Goal: Check status: Check status

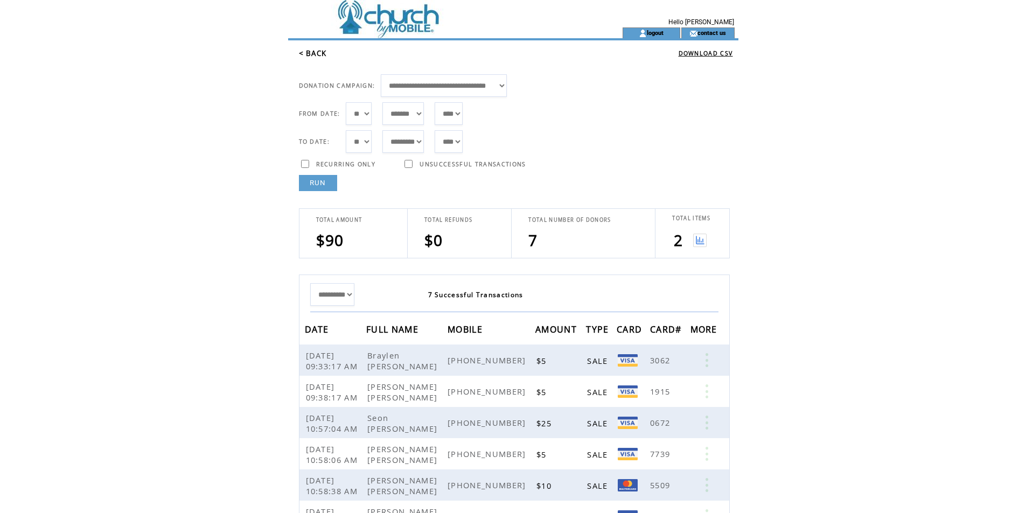
select select "***"
select select "*"
click at [317, 180] on link "RUN" at bounding box center [318, 183] width 38 height 16
click at [319, 187] on link "RUN" at bounding box center [318, 183] width 38 height 16
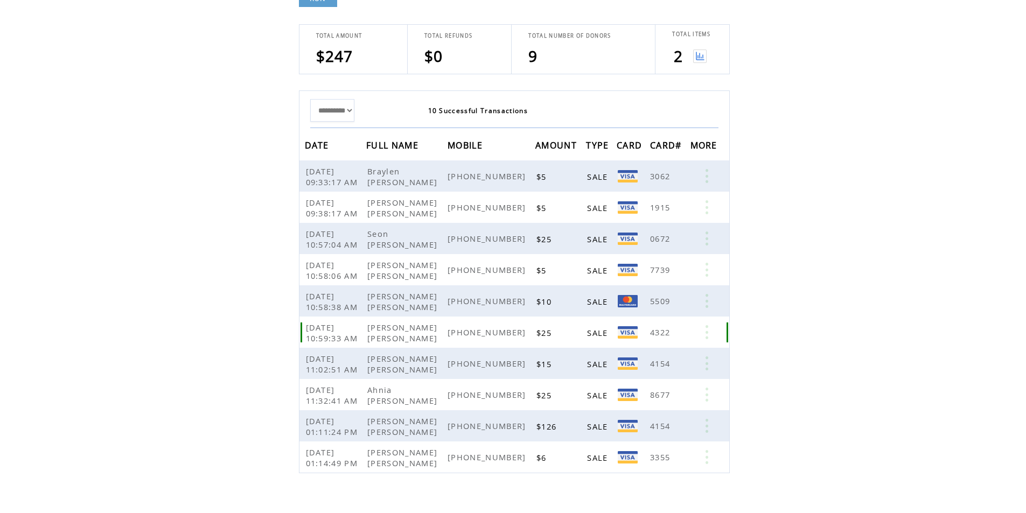
scroll to position [149, 0]
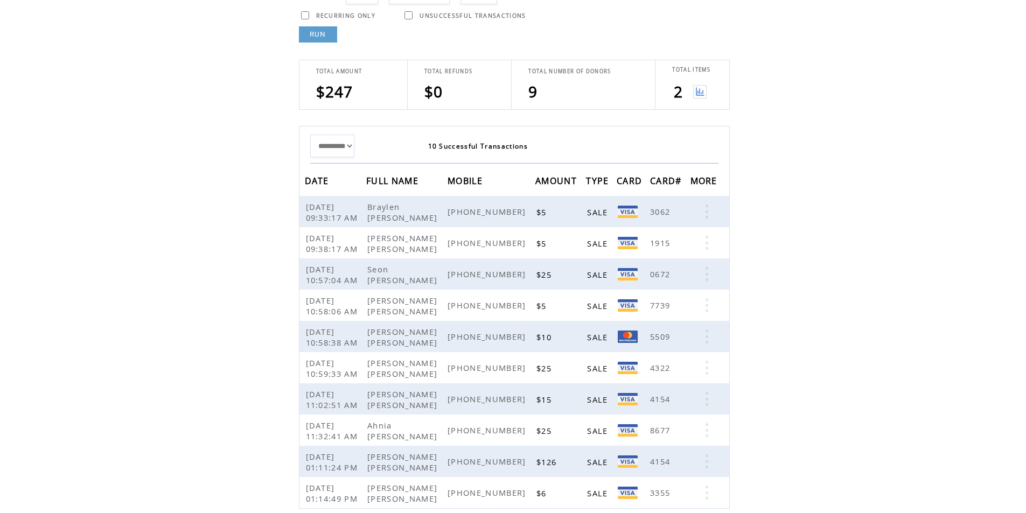
click at [324, 35] on link "RUN" at bounding box center [318, 34] width 38 height 16
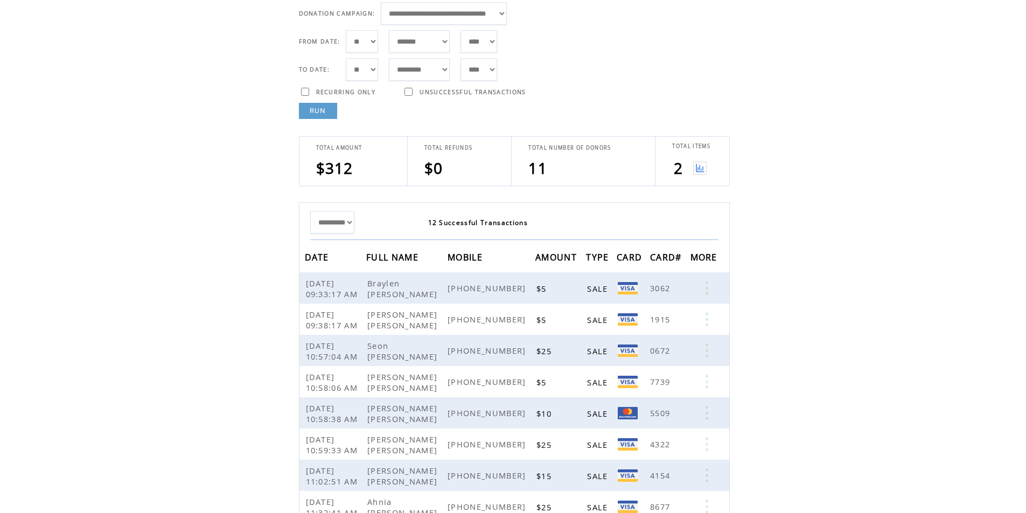
scroll to position [0, 0]
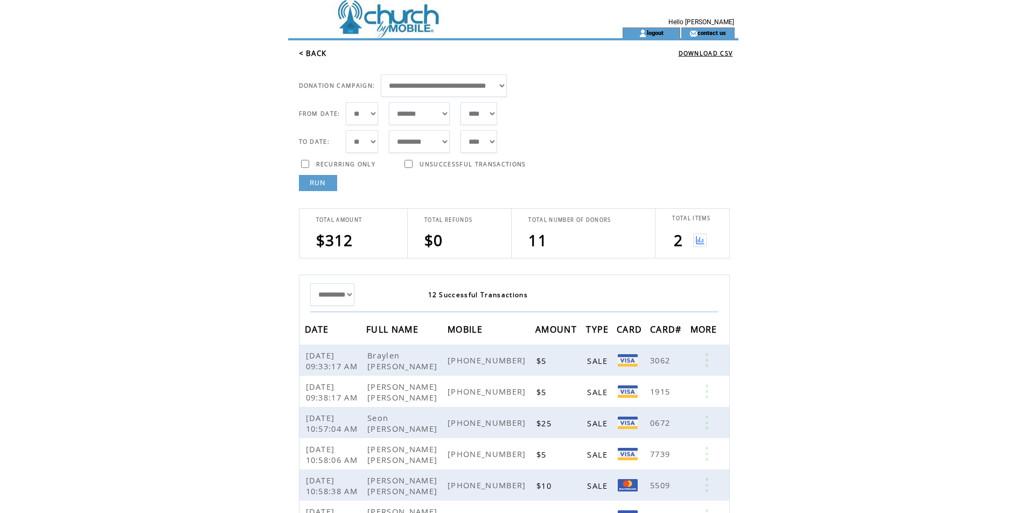
click at [316, 182] on link "RUN" at bounding box center [318, 183] width 38 height 16
click at [321, 186] on link "RUN" at bounding box center [318, 183] width 38 height 16
click at [310, 189] on link "RUN" at bounding box center [318, 183] width 38 height 16
click at [328, 177] on link "RUN" at bounding box center [318, 183] width 38 height 16
click at [319, 183] on link "RUN" at bounding box center [318, 183] width 38 height 16
